Goal: Obtain resource: Download file/media

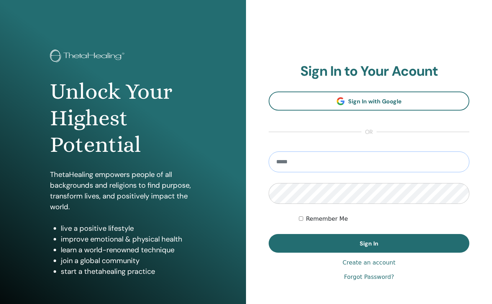
type input "**********"
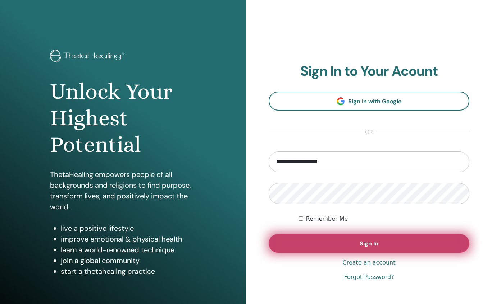
click at [350, 246] on button "Sign In" at bounding box center [369, 243] width 201 height 19
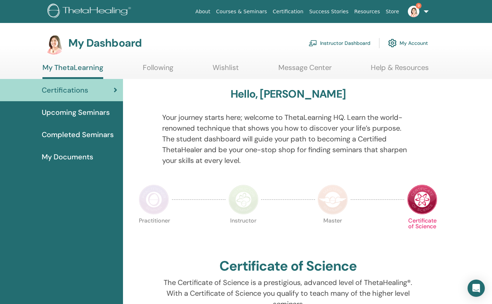
click at [337, 42] on link "Instructor Dashboard" at bounding box center [339, 43] width 62 height 16
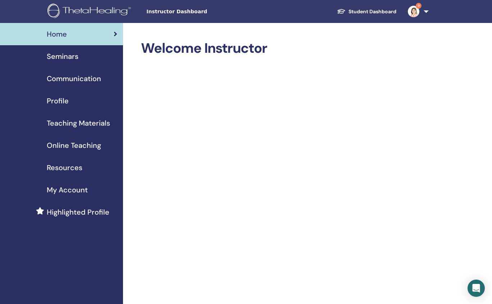
click at [81, 123] on span "Teaching Materials" at bounding box center [78, 123] width 63 height 11
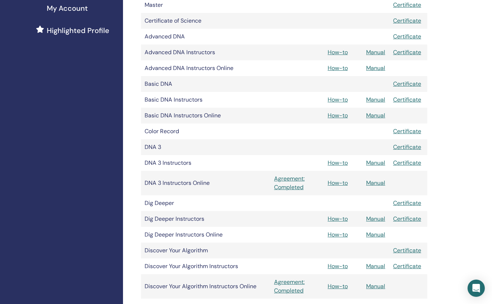
scroll to position [221, 0]
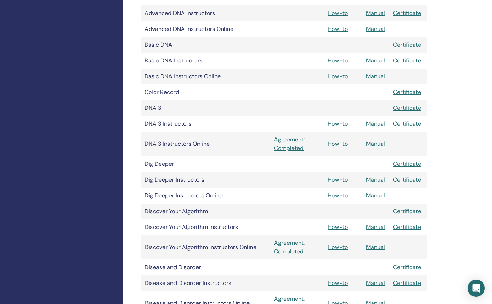
click at [371, 180] on link "Manual" at bounding box center [375, 180] width 19 height 8
